Goal: Answer question/provide support: Share knowledge or assist other users

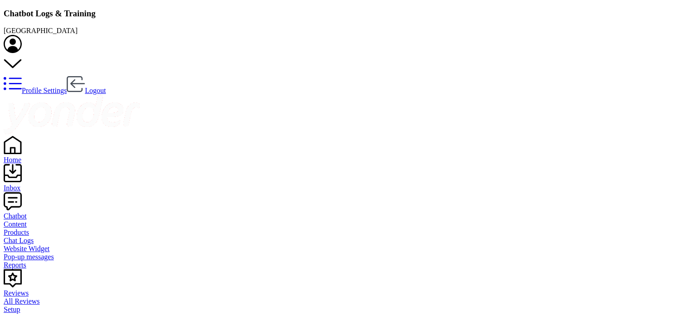
scroll to position [311, 570]
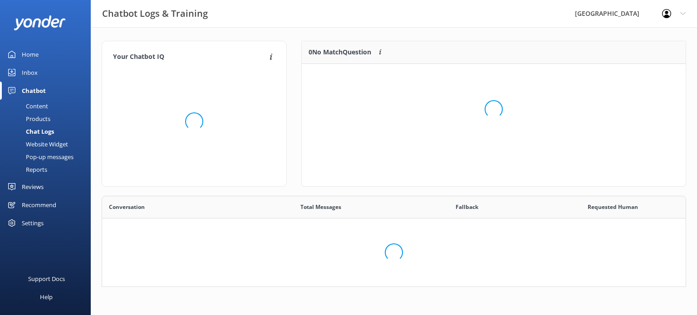
scroll to position [311, 570]
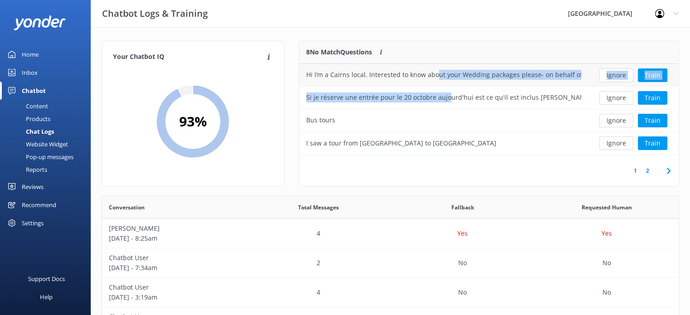
drag, startPoint x: 448, startPoint y: 96, endPoint x: 435, endPoint y: 72, distance: 27.4
click at [435, 72] on div "Hi I’m a Cairns local. Interested to know about your Wedding packages please- o…" at bounding box center [488, 109] width 379 height 91
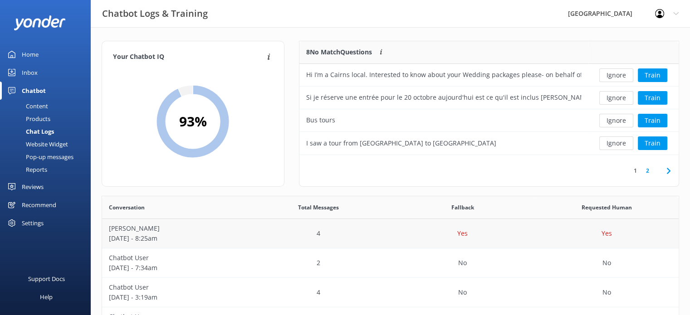
click at [230, 242] on p "[DATE] - 8:25am" at bounding box center [174, 239] width 131 height 10
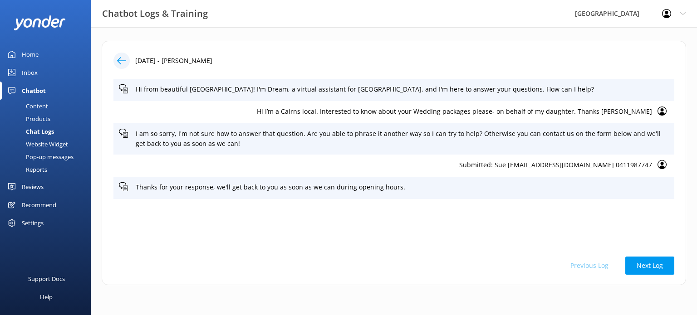
click at [191, 235] on div "Hi from beautiful [GEOGRAPHIC_DATA]! I'm Dream, a virtual assistant for [GEOGRA…" at bounding box center [393, 163] width 561 height 168
click at [612, 165] on p "Submitted: Sue [EMAIL_ADDRESS][DOMAIN_NAME] 0411987747" at bounding box center [385, 165] width 533 height 10
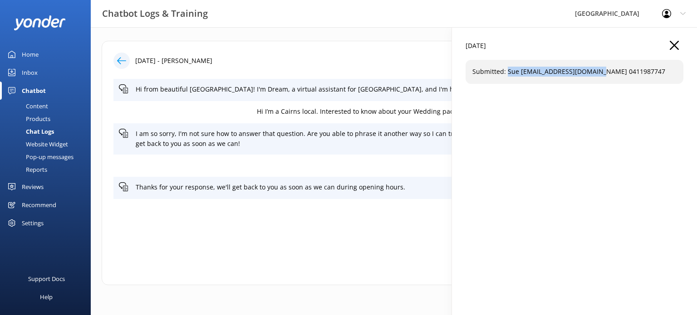
drag, startPoint x: 507, startPoint y: 72, endPoint x: 602, endPoint y: 73, distance: 94.8
click at [602, 73] on p "Submitted: Sue [EMAIL_ADDRESS][DOMAIN_NAME] 0411987747" at bounding box center [574, 72] width 204 height 10
copy p "Sue [EMAIL_ADDRESS][DOMAIN_NAME]"
click at [676, 47] on use "button" at bounding box center [674, 45] width 9 height 9
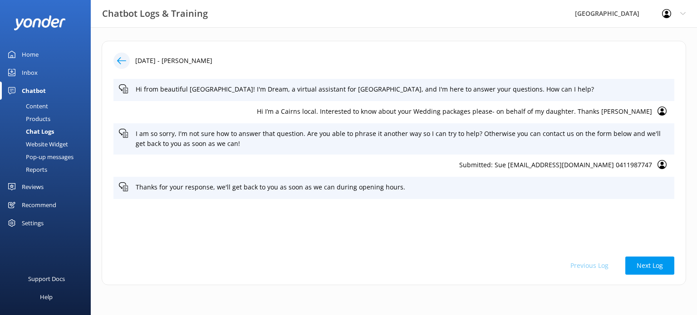
click at [20, 54] on link "Home" at bounding box center [45, 54] width 91 height 18
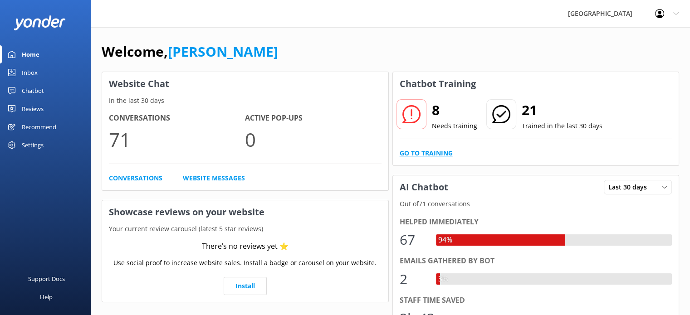
click at [433, 155] on link "Go to Training" at bounding box center [426, 153] width 53 height 10
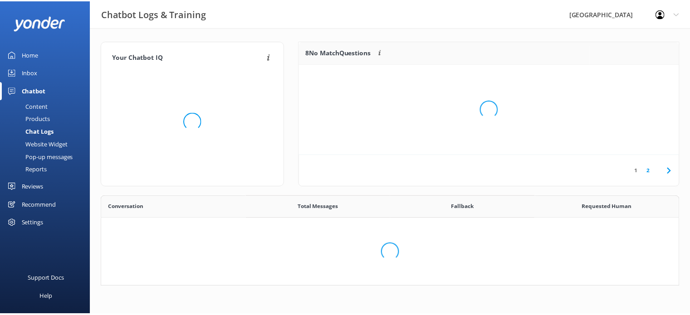
scroll to position [311, 570]
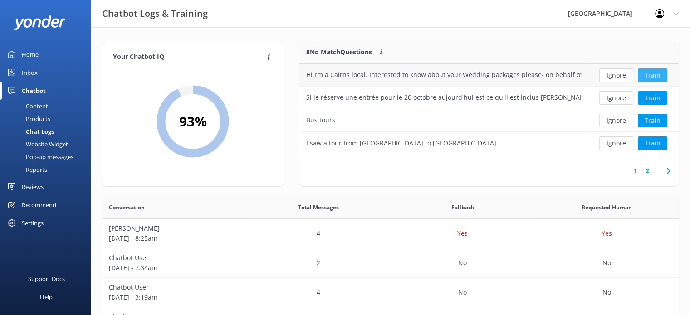
click at [649, 74] on button "Train" at bounding box center [652, 76] width 29 height 14
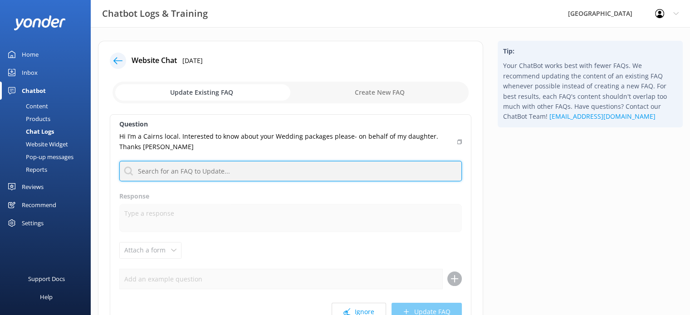
click at [313, 171] on input "text" at bounding box center [290, 171] width 343 height 20
type input "q"
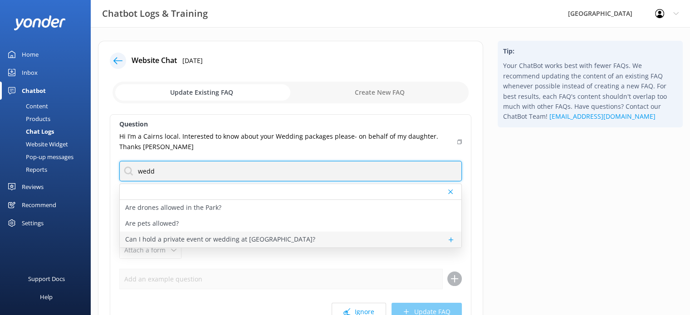
type input "wedd"
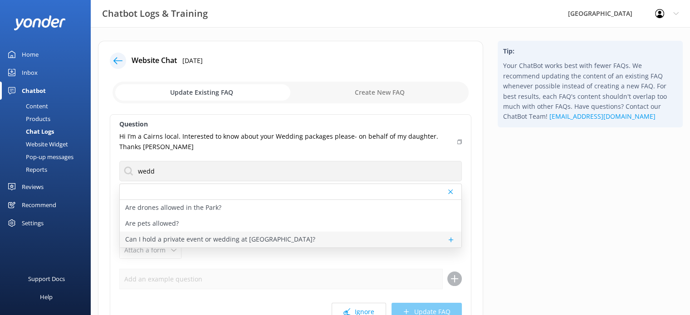
click at [159, 237] on p "Can I hold a private event or wedding at [GEOGRAPHIC_DATA]?" at bounding box center [220, 240] width 190 height 10
type textarea "While we love being part of special memories, we don’t host weddings or private…"
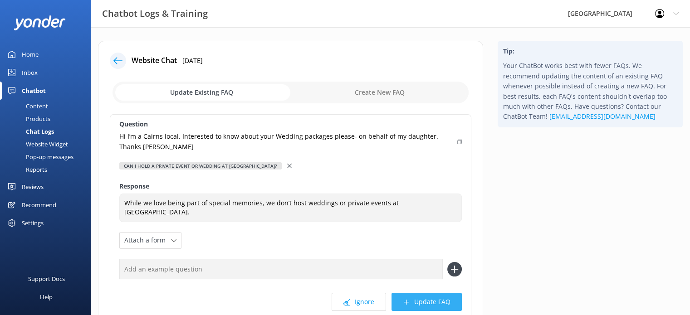
click at [415, 304] on button "Update FAQ" at bounding box center [427, 302] width 70 height 18
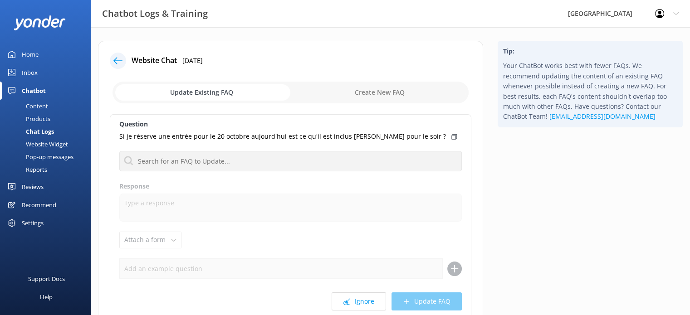
click at [451, 137] on icon at bounding box center [453, 136] width 5 height 5
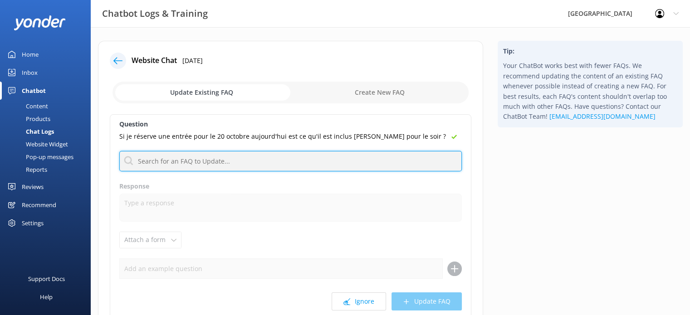
click at [218, 165] on input "text" at bounding box center [290, 161] width 343 height 20
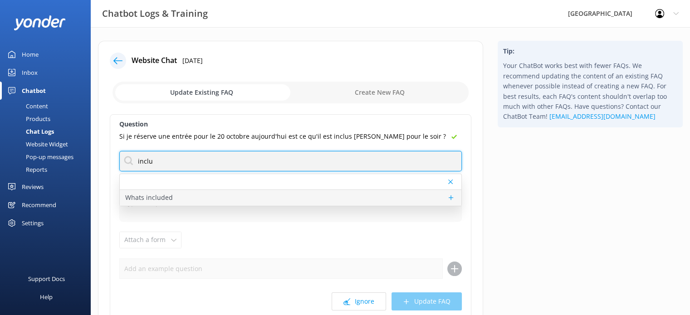
type input "inclu"
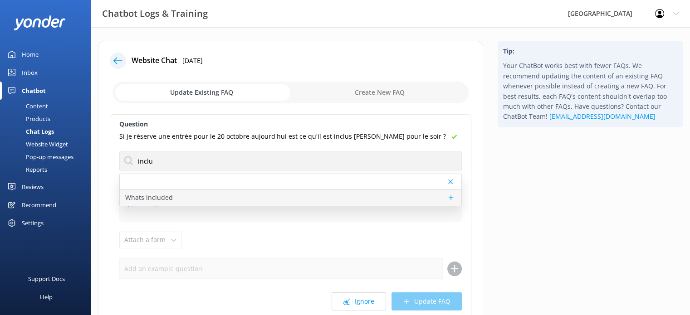
click at [151, 196] on p "Whats included" at bounding box center [149, 198] width 48 height 10
type textarea "[GEOGRAPHIC_DATA] Admission includes the Dream Continues guided tour, the Darkn…"
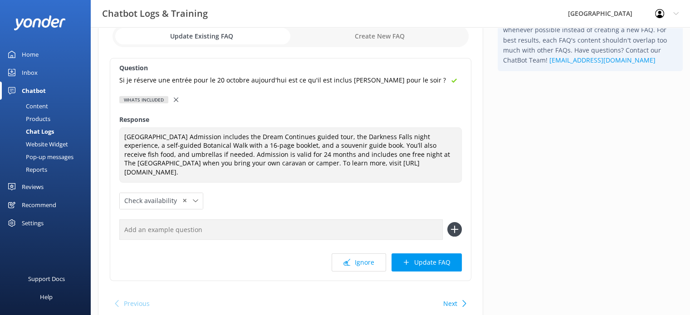
scroll to position [57, 0]
click at [428, 263] on button "Update FAQ" at bounding box center [427, 262] width 70 height 18
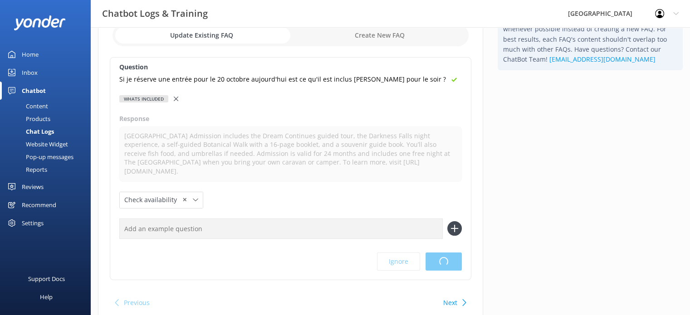
scroll to position [0, 0]
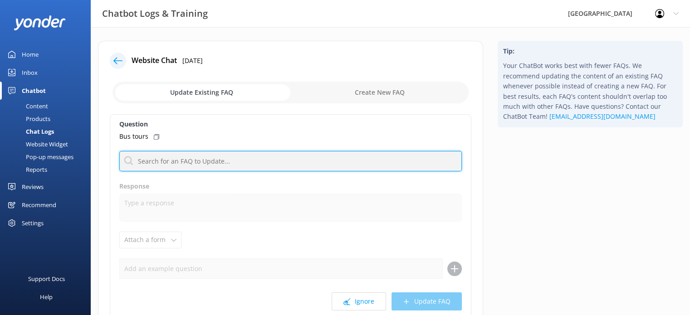
click at [195, 161] on input "text" at bounding box center [290, 161] width 343 height 20
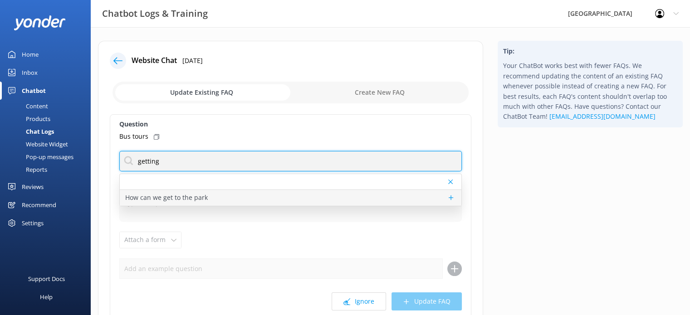
type input "getting"
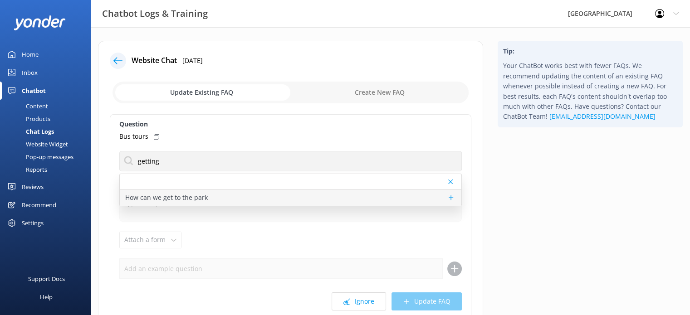
click at [168, 198] on p "How can we get to the park" at bounding box center [166, 198] width 83 height 10
type textarea "Getting to [GEOGRAPHIC_DATA] is easy and enjoyable! You can drive yourself or j…"
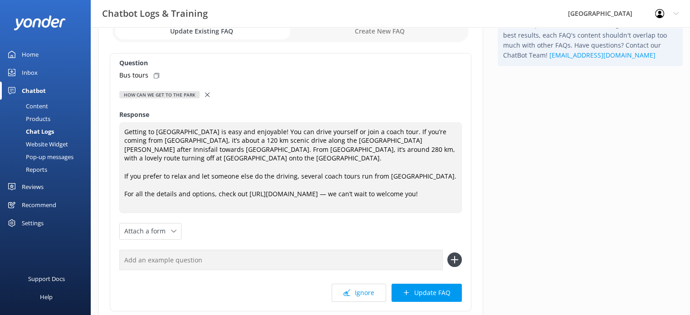
scroll to position [62, 0]
click at [432, 284] on button "Update FAQ" at bounding box center [427, 293] width 70 height 18
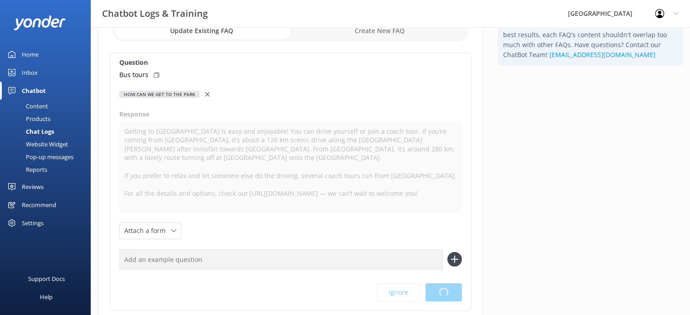
scroll to position [0, 0]
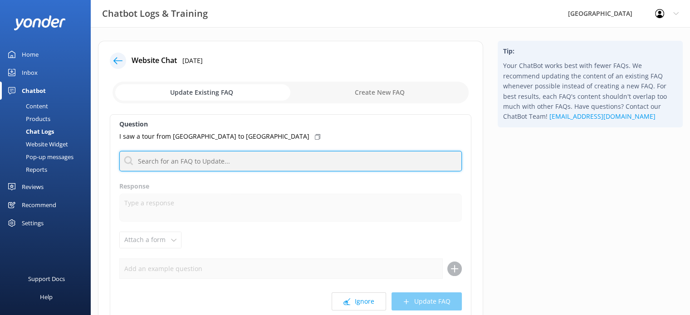
click at [206, 159] on input "text" at bounding box center [290, 161] width 343 height 20
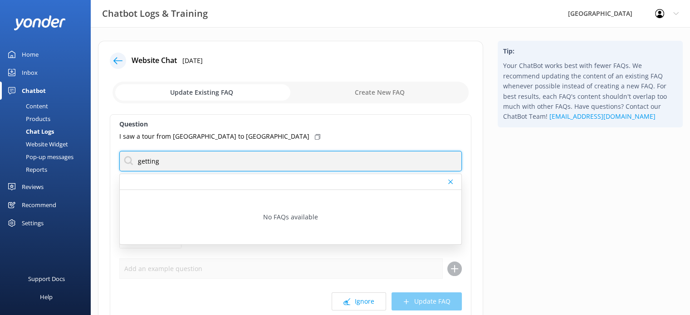
drag, startPoint x: 177, startPoint y: 160, endPoint x: 0, endPoint y: 152, distance: 177.6
click at [0, 152] on div "Chatbot Logs & Training Paronella Park Profile Settings Logout Home Inbox Chatb…" at bounding box center [345, 210] width 690 height 366
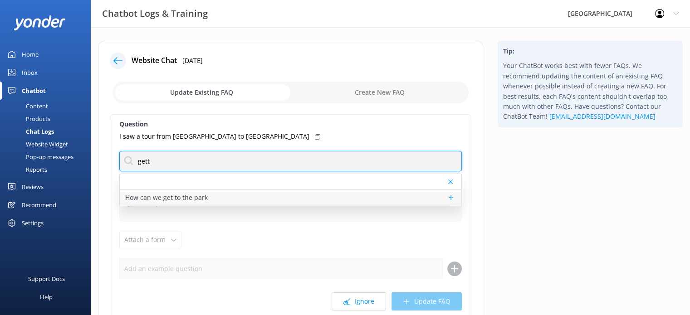
type input "gett"
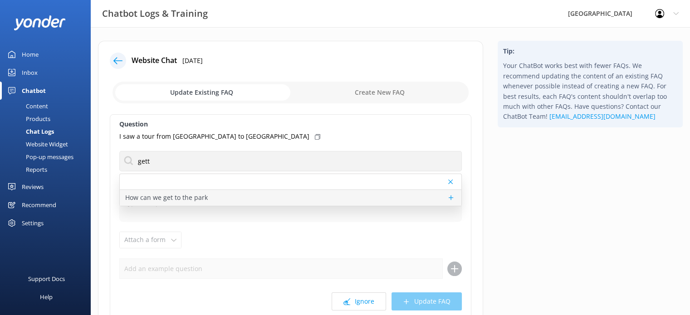
click at [138, 196] on p "How can we get to the park" at bounding box center [166, 198] width 83 height 10
type textarea "Getting to [GEOGRAPHIC_DATA] is easy and enjoyable! You can drive yourself or j…"
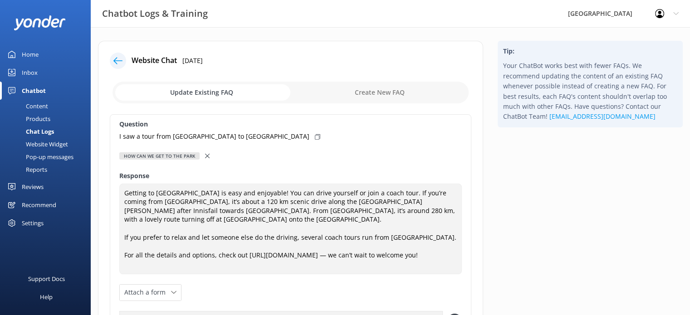
scroll to position [121, 0]
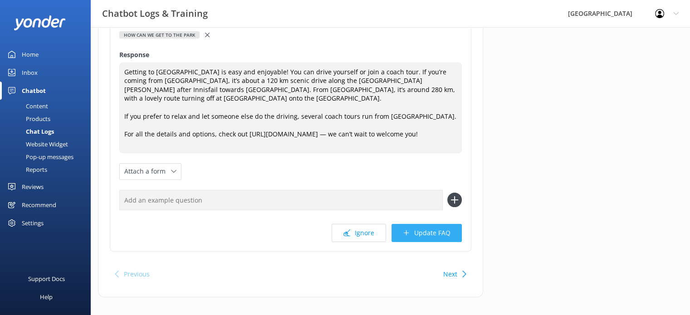
click at [411, 224] on button "Update FAQ" at bounding box center [427, 233] width 70 height 18
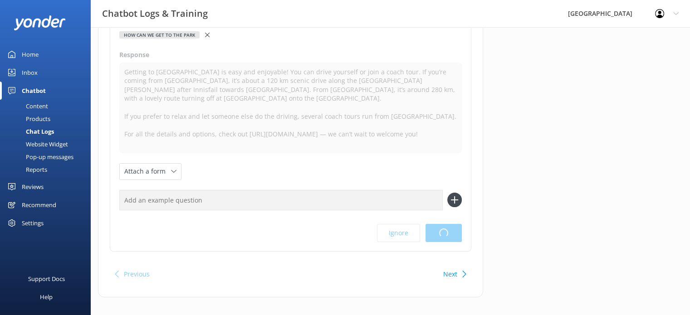
scroll to position [0, 0]
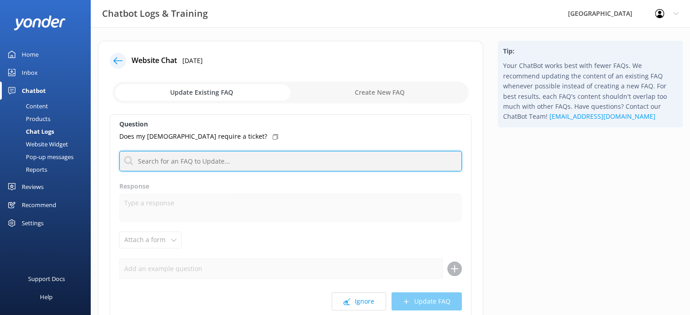
click at [200, 164] on input "text" at bounding box center [290, 161] width 343 height 20
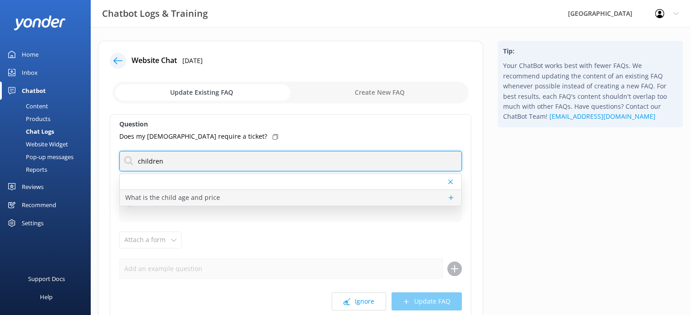
type input "children"
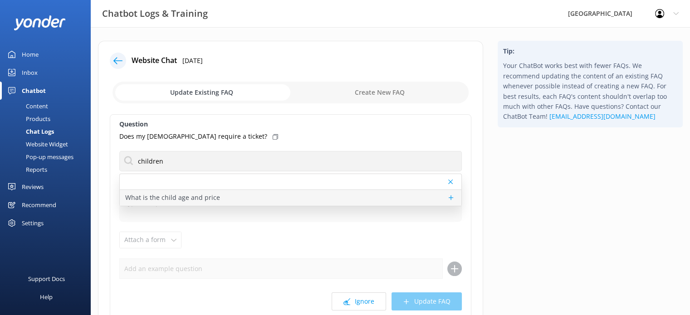
click at [181, 193] on p "What is the child age and price" at bounding box center [172, 198] width 95 height 10
type textarea "Kids aged [DEMOGRAPHIC_DATA] can enjoy all the magic of [GEOGRAPHIC_DATA] for j…"
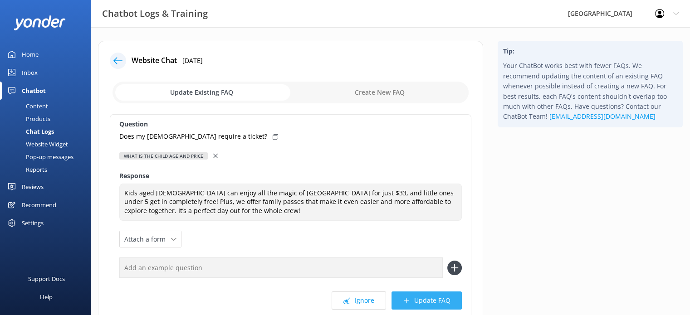
click at [417, 301] on button "Update FAQ" at bounding box center [427, 301] width 70 height 18
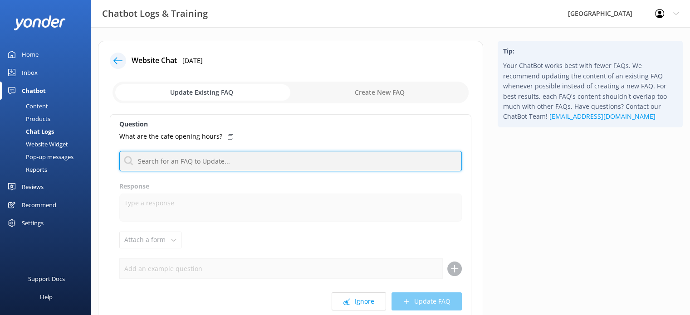
click at [190, 159] on input "text" at bounding box center [290, 161] width 343 height 20
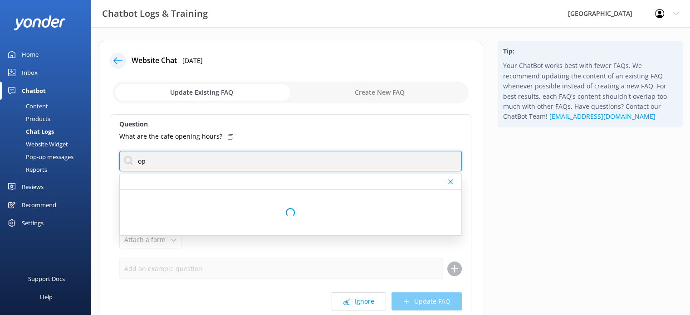
type input "o"
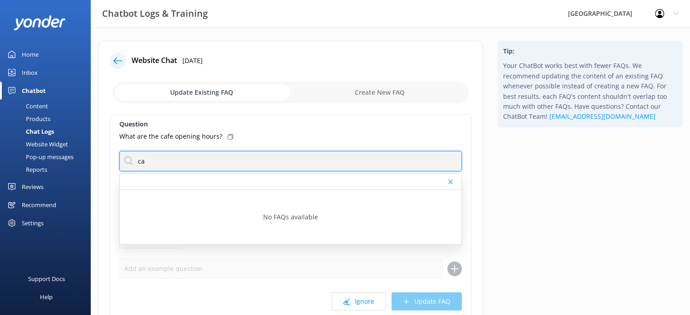
type input "c"
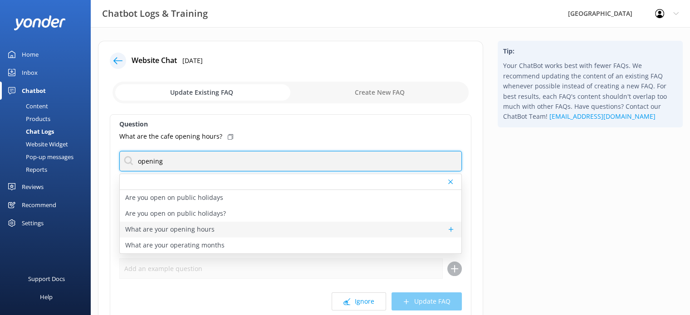
type input "opening"
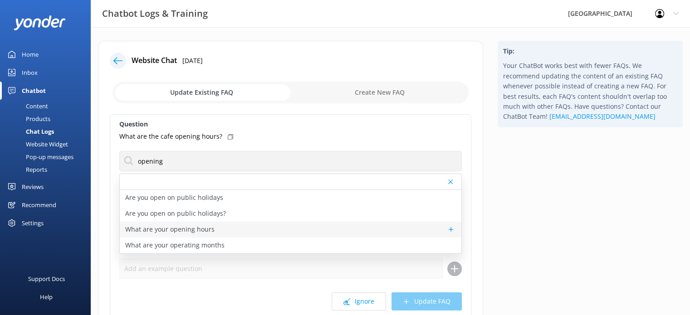
click at [170, 225] on p "What are your opening hours" at bounding box center [169, 230] width 89 height 10
type textarea "We’re open every day from 9:00am to 7:30pm, giving you plenty of time to explor…"
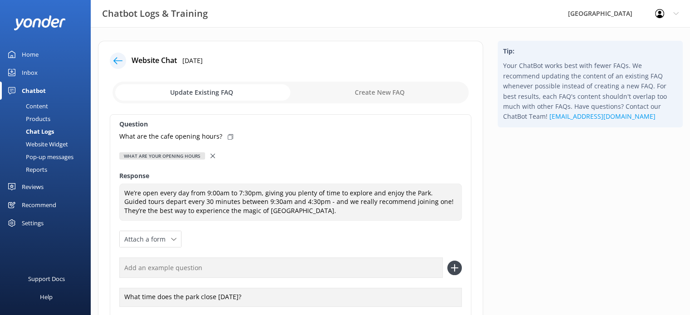
click at [211, 154] on icon at bounding box center [213, 156] width 5 height 5
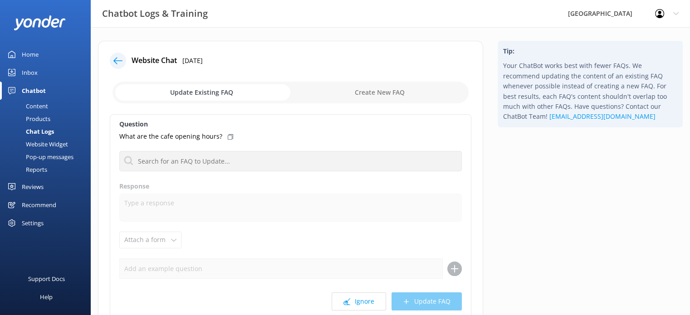
click at [340, 98] on input "checkbox" at bounding box center [291, 93] width 356 height 22
checkbox input "true"
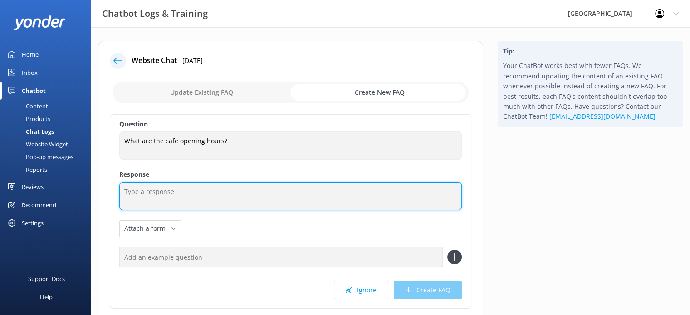
click at [178, 199] on textarea at bounding box center [290, 196] width 343 height 28
type textarea "The cafe is open until 2:30pm."
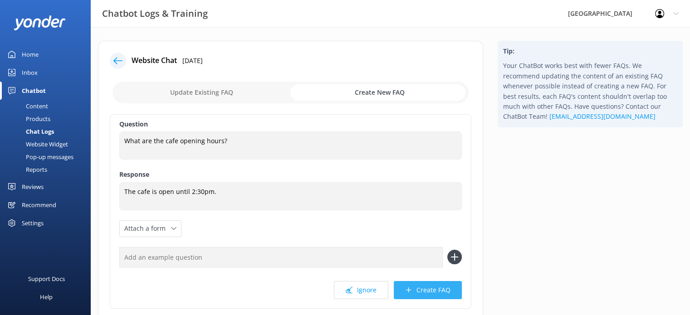
click at [413, 290] on button "Create FAQ" at bounding box center [428, 290] width 68 height 18
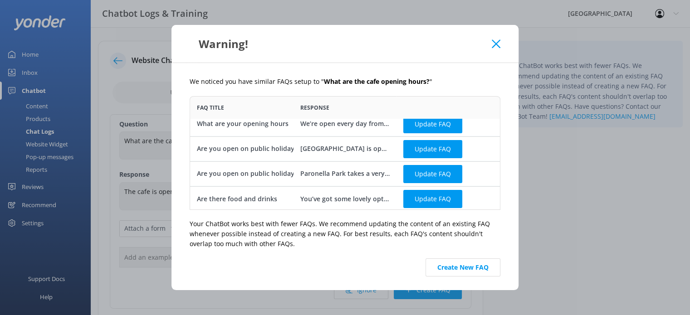
scroll to position [7, 0]
click at [414, 196] on button "Update FAQ" at bounding box center [432, 200] width 59 height 18
checkbox input "false"
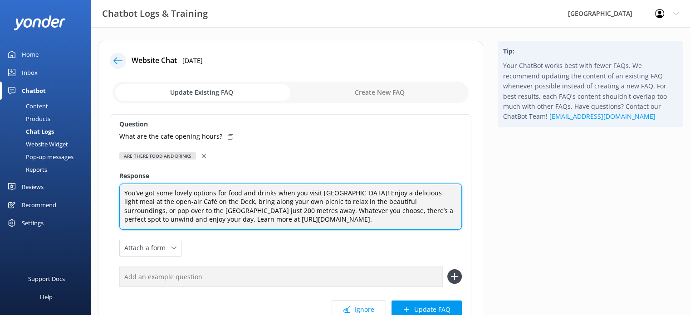
click at [210, 201] on textarea "You’ve got some lovely options for food and drinks when you visit [GEOGRAPHIC_D…" at bounding box center [290, 207] width 343 height 46
type textarea "You’ve got some lovely options for food and drinks when you visit [GEOGRAPHIC_D…"
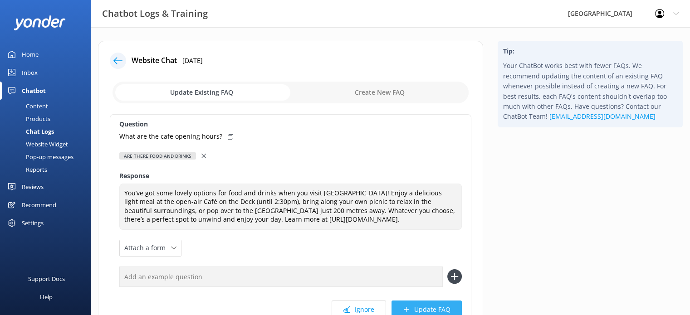
click at [415, 308] on button "Update FAQ" at bounding box center [427, 310] width 70 height 18
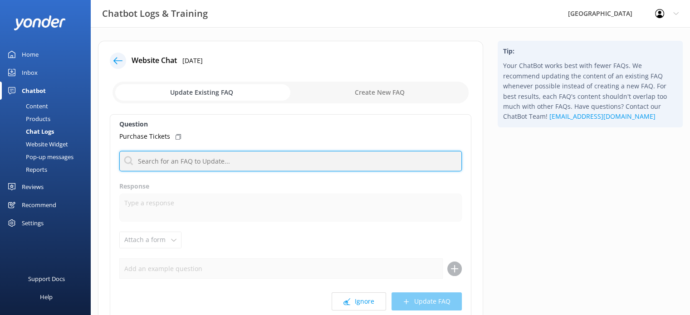
click at [191, 160] on input "text" at bounding box center [290, 161] width 343 height 20
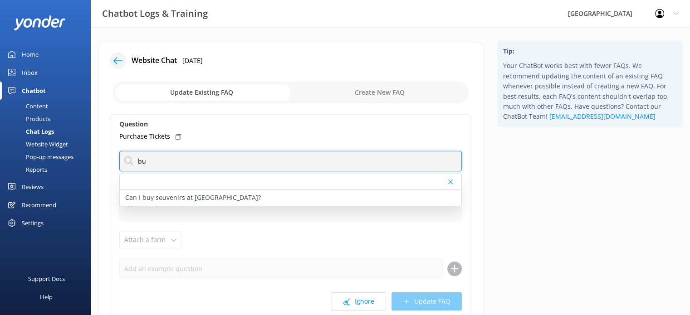
type input "b"
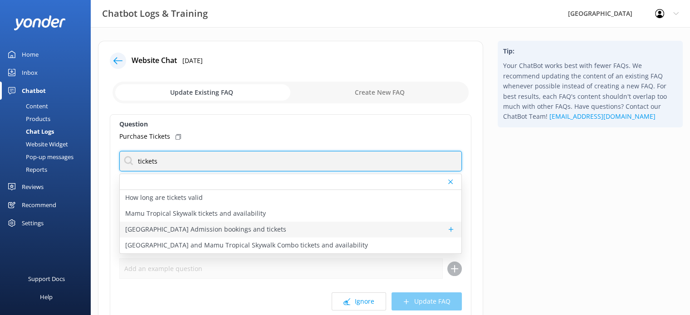
type input "tickets"
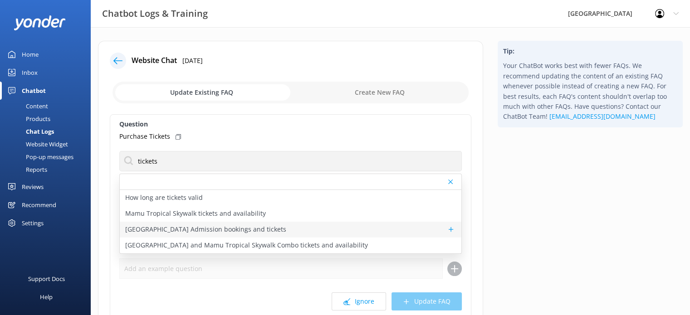
click at [229, 231] on p "[GEOGRAPHIC_DATA] Admission bookings and tickets" at bounding box center [205, 230] width 161 height 10
type textarea "Ready to visit? You can book Paronella Park admission tickets online at [URL][D…"
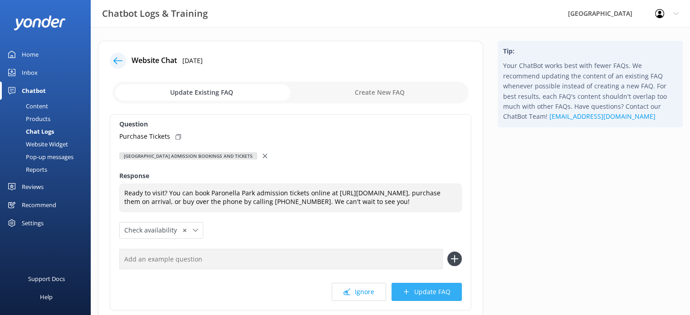
click at [437, 297] on button "Update FAQ" at bounding box center [427, 292] width 70 height 18
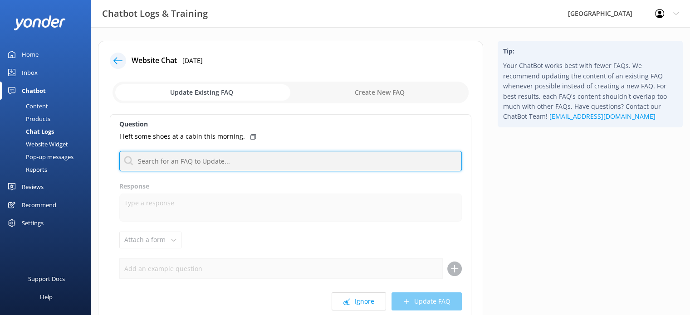
click at [226, 162] on input "text" at bounding box center [290, 161] width 343 height 20
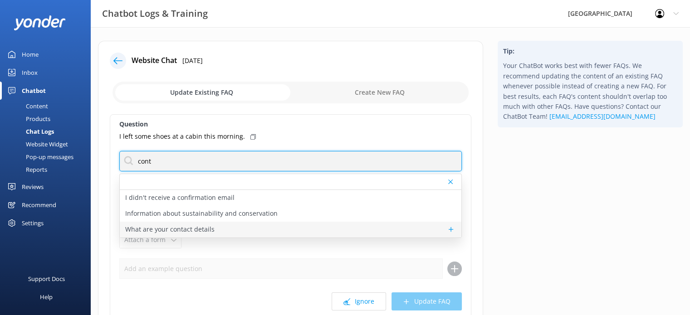
type input "cont"
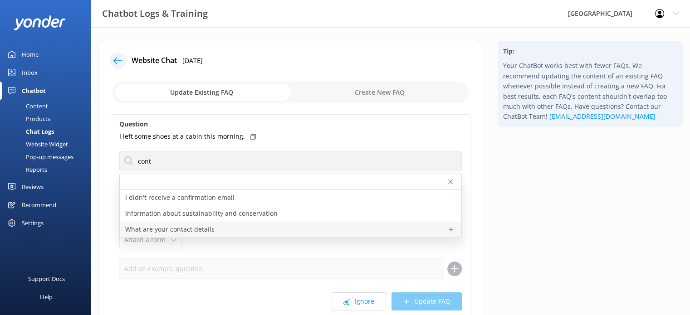
click at [178, 229] on p "What are your contact details" at bounding box center [169, 230] width 89 height 10
type textarea "You can reach our lovely team by calling [PHONE_NUMBER] or emailing [EMAIL_ADDR…"
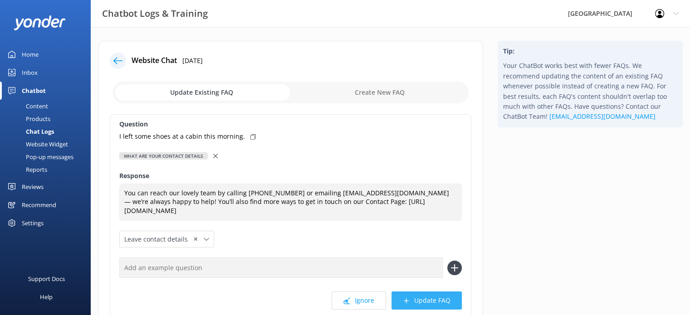
click at [430, 301] on button "Update FAQ" at bounding box center [427, 301] width 70 height 18
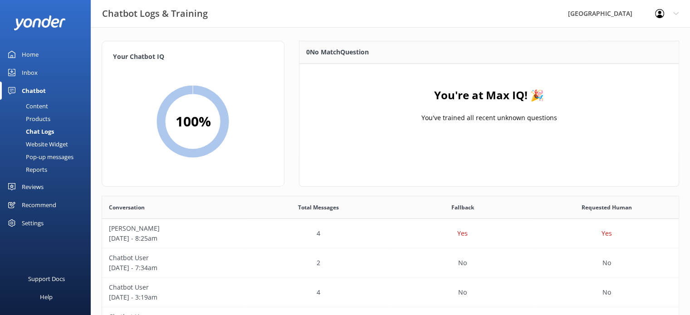
scroll to position [249, 0]
